Goal: Task Accomplishment & Management: Complete application form

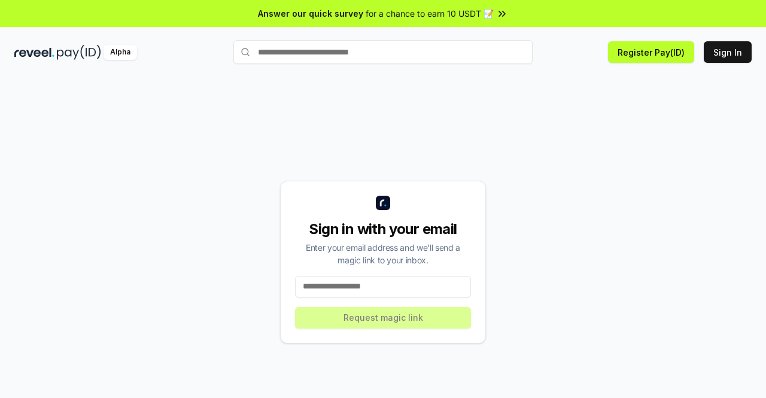
click at [345, 282] on input at bounding box center [383, 287] width 176 height 22
click at [343, 282] on input at bounding box center [383, 287] width 176 height 22
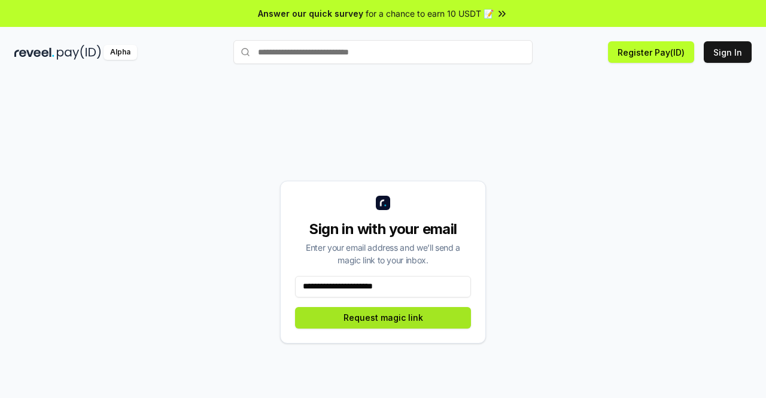
type input "**********"
click at [373, 313] on button "Request magic link" at bounding box center [383, 318] width 176 height 22
click at [433, 315] on button "Request magic link" at bounding box center [383, 318] width 176 height 22
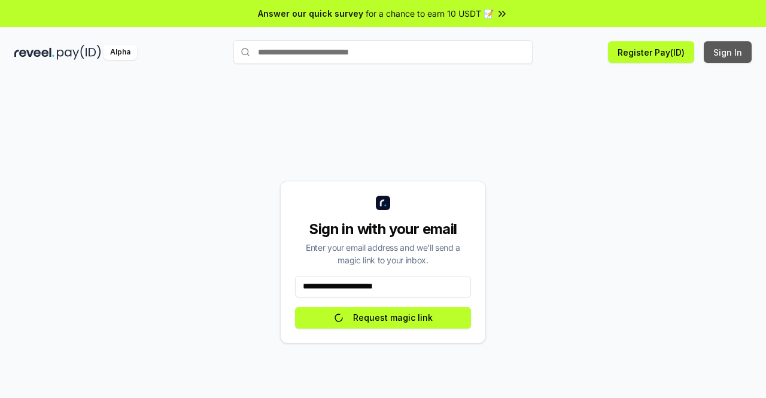
click at [729, 47] on button "Sign In" at bounding box center [728, 52] width 48 height 22
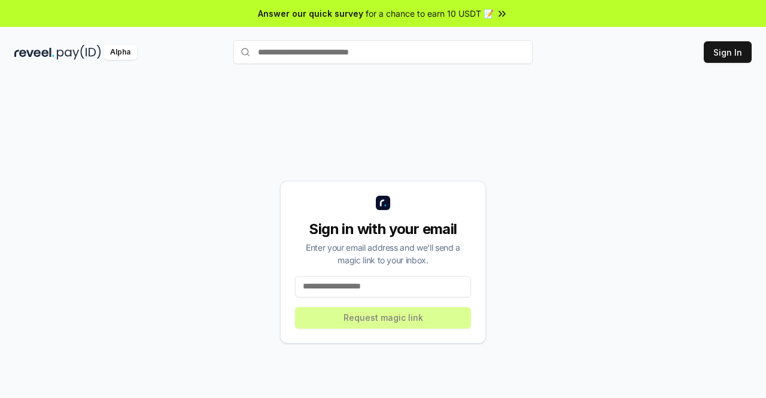
click at [388, 288] on input at bounding box center [383, 287] width 176 height 22
click at [619, 47] on button "Register Pay(ID)" at bounding box center [651, 52] width 86 height 22
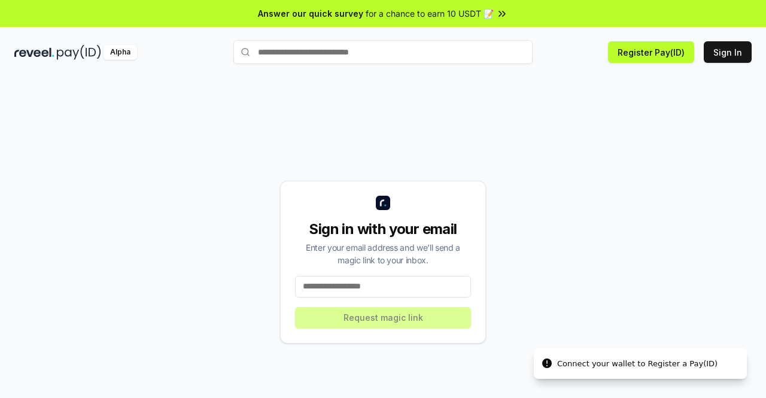
click at [721, 32] on div "Answer our quick survey for a chance to earn 10 USDT 📝 Alpha Register Pay(ID) C…" at bounding box center [383, 216] width 766 height 432
click at [728, 47] on button "Sign In" at bounding box center [728, 52] width 48 height 22
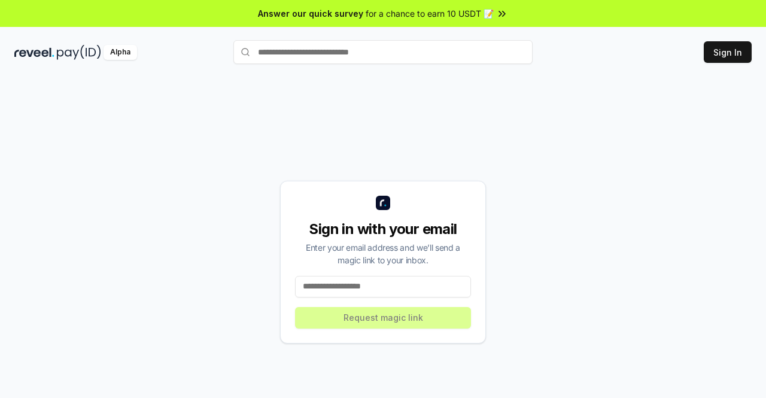
click at [345, 290] on input at bounding box center [383, 287] width 176 height 22
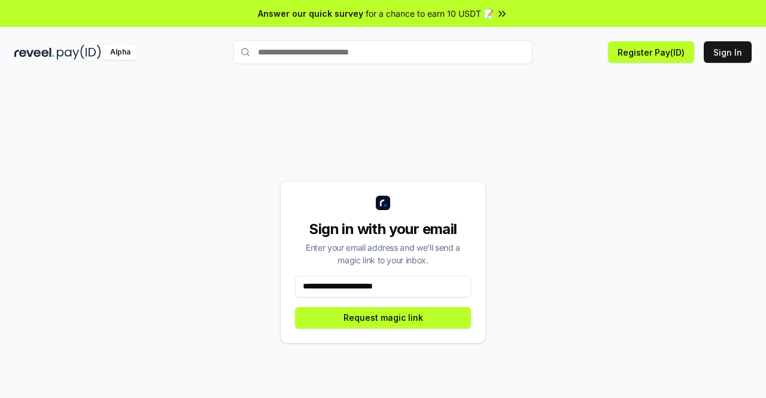
type input "**********"
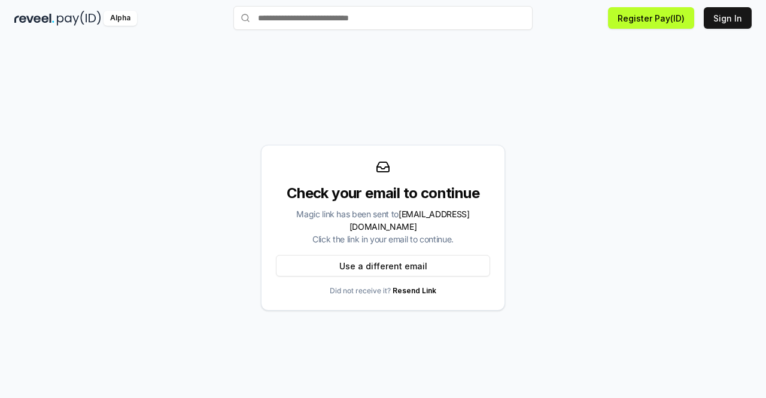
scroll to position [34, 0]
